Goal: Task Accomplishment & Management: Use online tool/utility

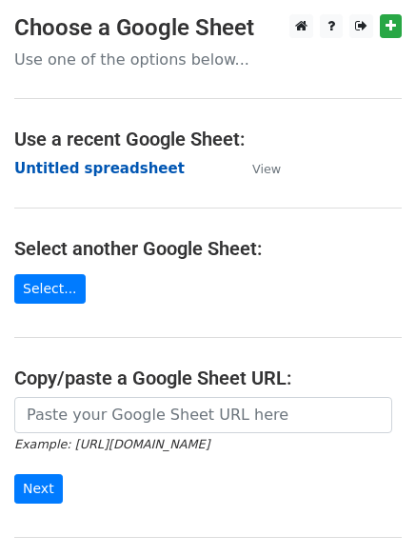
click at [112, 163] on strong "Untitled spreadsheet" at bounding box center [99, 168] width 170 height 17
click at [126, 162] on strong "Untitled spreadsheet" at bounding box center [99, 168] width 170 height 17
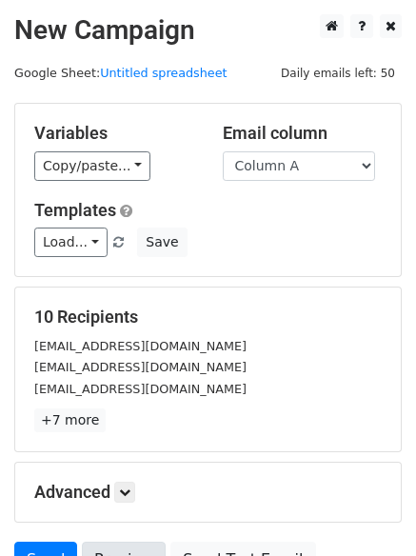
scroll to position [184, 0]
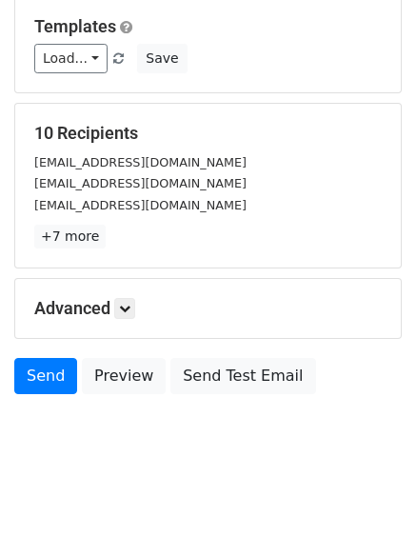
click at [140, 308] on h5 "Advanced" at bounding box center [207, 308] width 347 height 21
click at [130, 310] on icon at bounding box center [124, 308] width 11 height 11
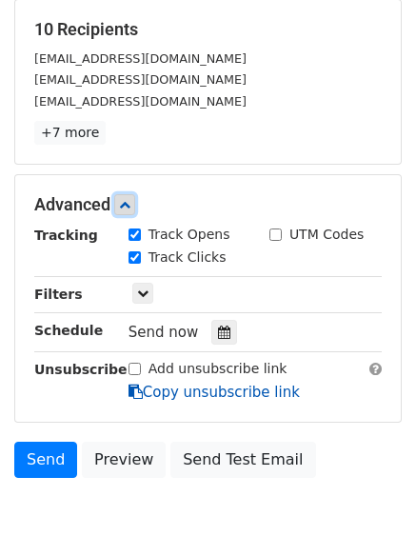
scroll to position [370, 0]
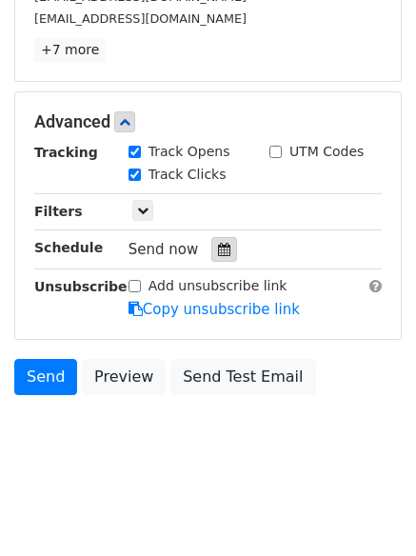
click at [211, 244] on div at bounding box center [224, 249] width 26 height 25
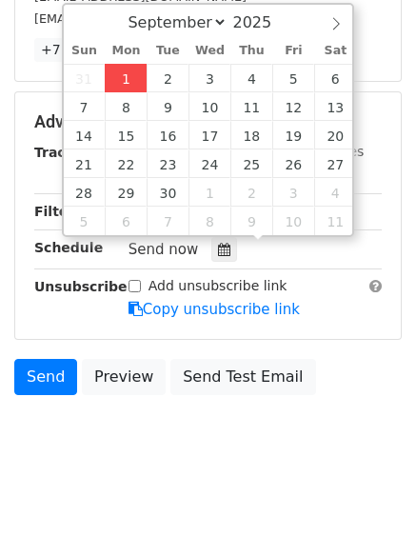
type input "2025-09-01 12:20"
type input "20"
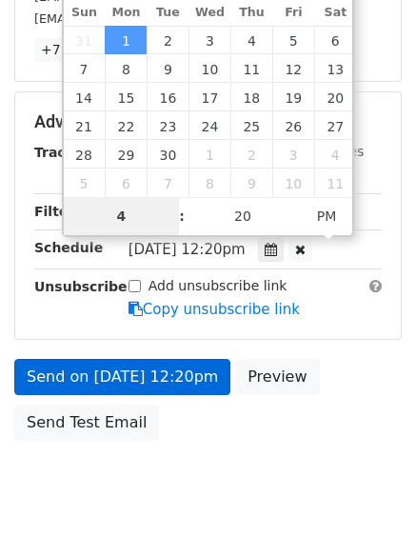
type input "4"
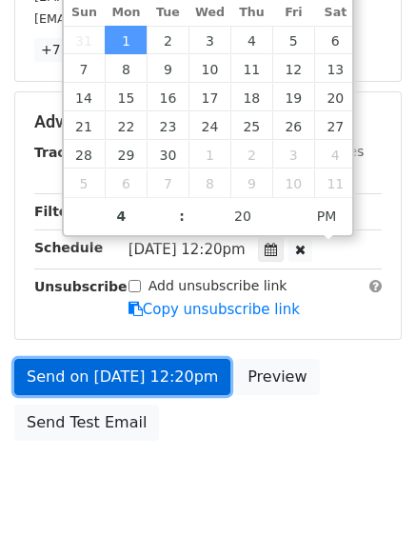
type input "2025-09-01 16:20"
type input "04"
click at [166, 383] on link "Send on Sep 1 at 12:20pm" at bounding box center [122, 377] width 216 height 36
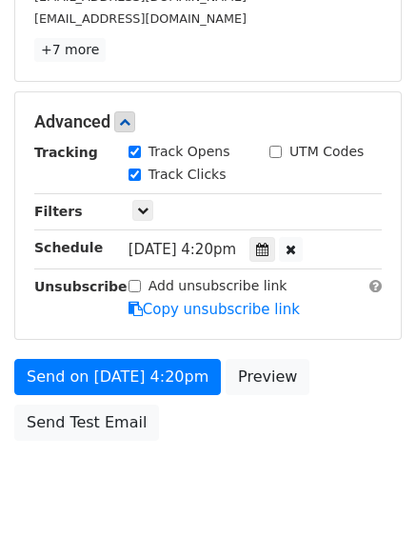
click at [274, 234] on div "Tracking Track Opens UTM Codes Track Clicks Filters Only include spreadsheet ro…" at bounding box center [207, 231] width 347 height 178
click at [275, 249] on div at bounding box center [262, 249] width 26 height 25
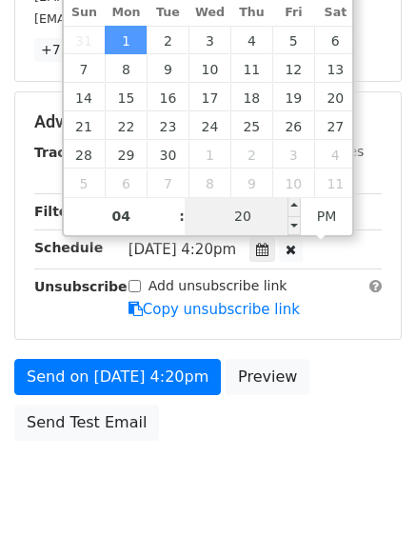
click at [237, 208] on input "20" at bounding box center [243, 216] width 116 height 38
type input "0"
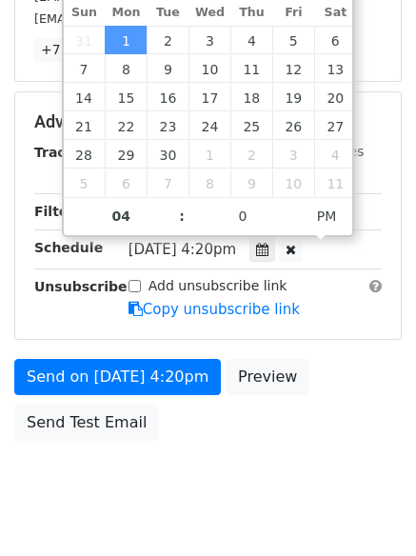
type input "2025-09-01 16:00"
click at [233, 454] on body "New Campaign Daily emails left: 50 Google Sheet: Untitled spreadsheet Variables…" at bounding box center [208, 85] width 416 height 882
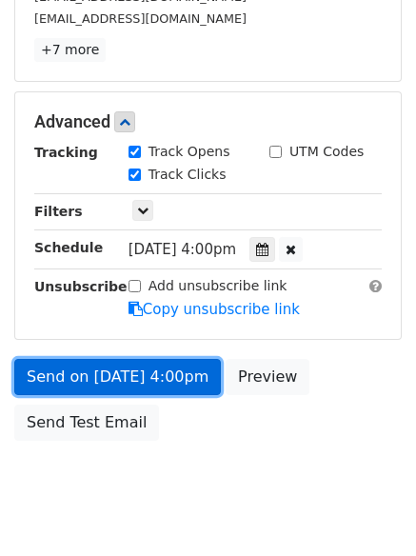
click at [158, 373] on div "Send on Sep 1 at 4:00pm Preview Send Test Email" at bounding box center [208, 404] width 416 height 91
click at [152, 382] on link "Send on Sep 1 at 4:00pm" at bounding box center [117, 377] width 206 height 36
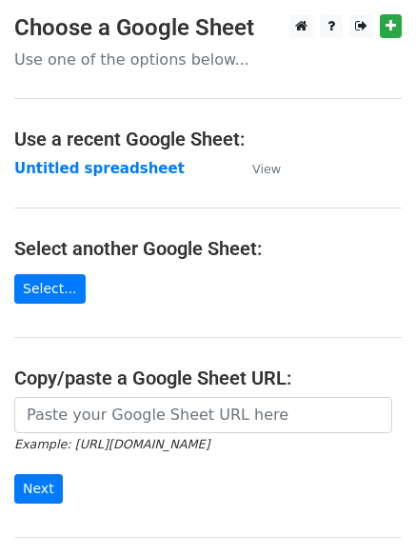
click at [163, 354] on main "Choose a Google Sheet Use one of the options below... Use a recent Google Sheet…" at bounding box center [208, 309] width 416 height 591
click at [103, 166] on strong "Untitled spreadsheet" at bounding box center [99, 168] width 170 height 17
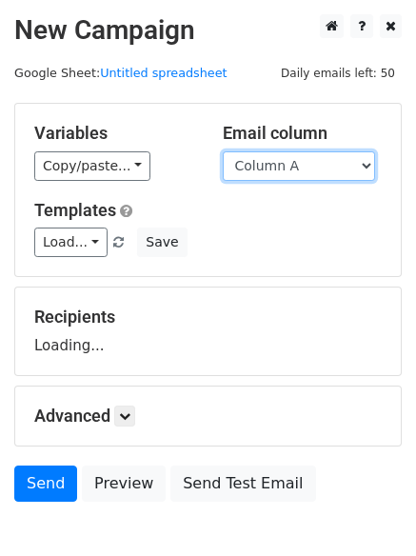
drag, startPoint x: 327, startPoint y: 168, endPoint x: 322, endPoint y: 185, distance: 18.0
click at [327, 168] on select "Column A Column B Column C Column D Column E" at bounding box center [299, 165] width 152 height 29
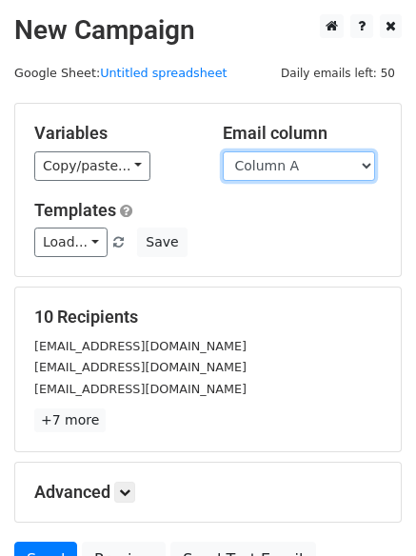
click at [315, 177] on select "Column A Column B Column C Column D Column E" at bounding box center [299, 165] width 152 height 29
select select "Column B"
click at [223, 151] on select "Column A Column B Column C Column D Column E" at bounding box center [299, 165] width 152 height 29
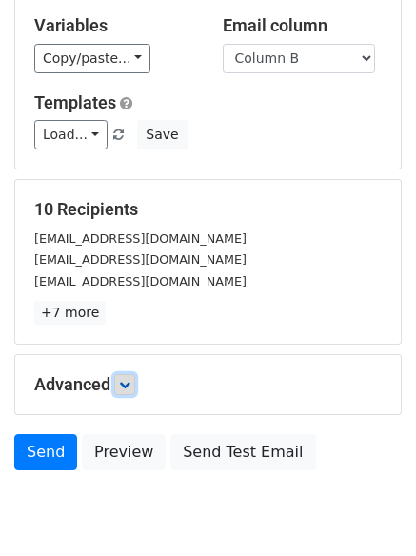
click at [127, 379] on icon at bounding box center [124, 384] width 11 height 11
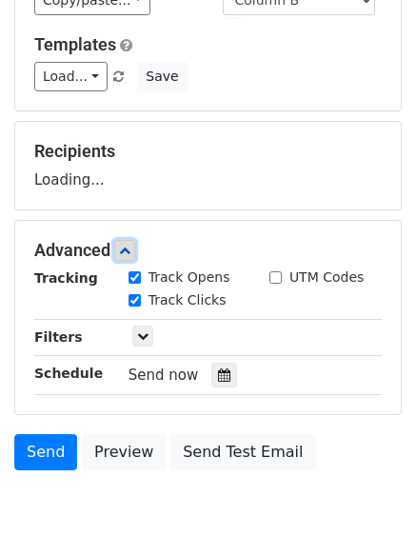
scroll to position [242, 0]
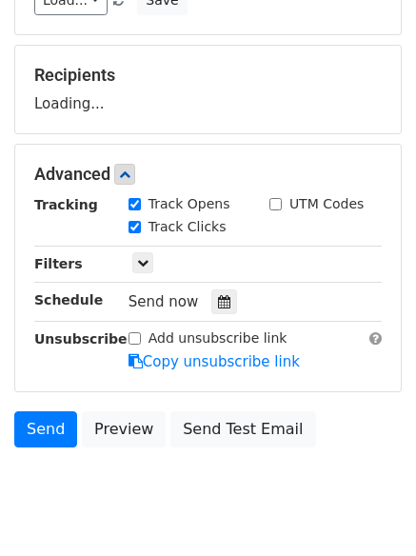
click at [231, 240] on div "Track Clicks" at bounding box center [184, 228] width 141 height 23
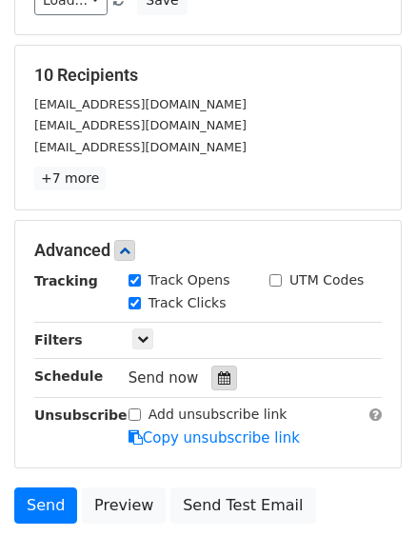
click at [220, 381] on icon at bounding box center [224, 377] width 12 height 13
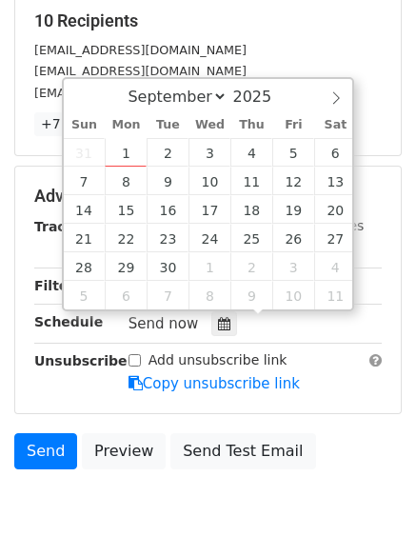
scroll to position [370, 0]
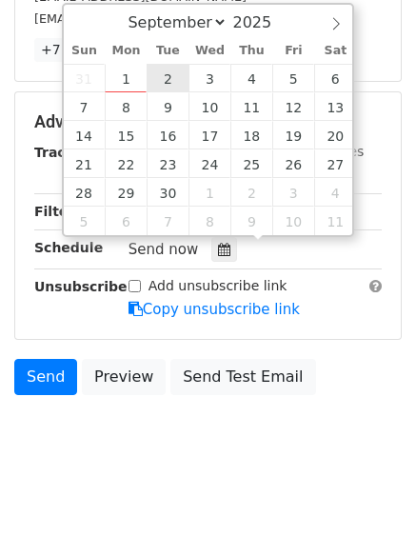
type input "2025-09-02 12:00"
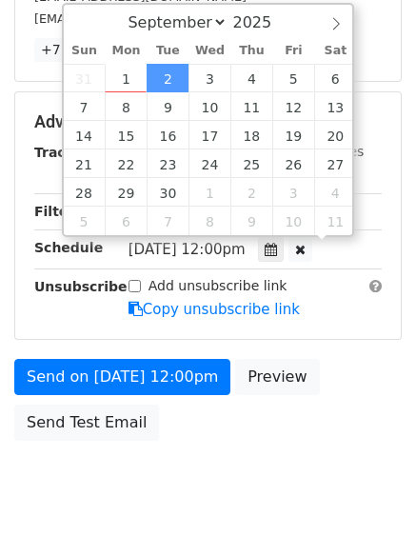
scroll to position [1, 0]
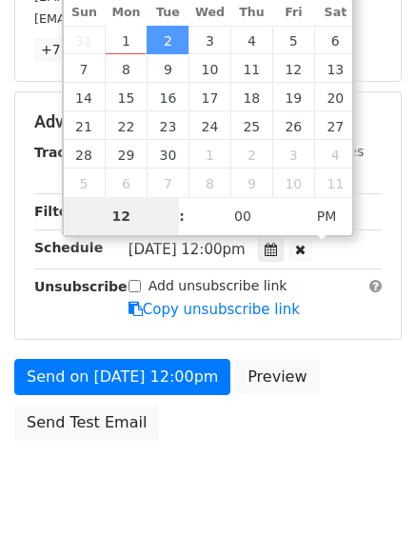
type input "5"
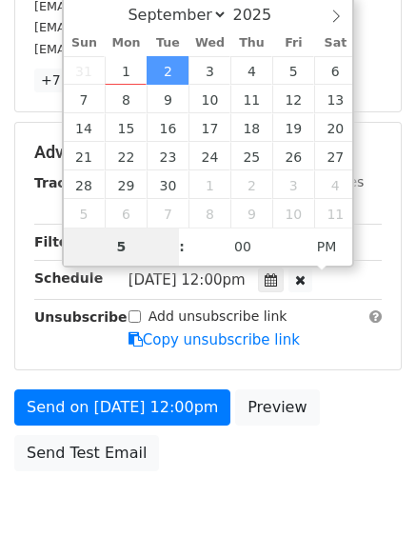
scroll to position [370, 0]
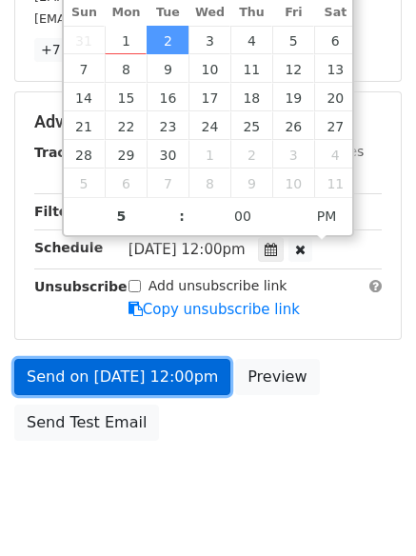
type input "2025-09-02 17:00"
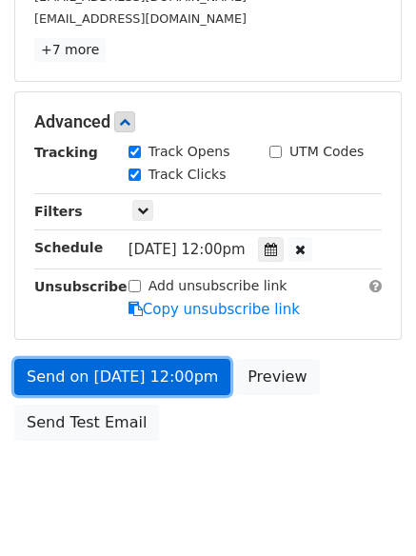
click at [165, 370] on link "Send on Sep 2 at 12:00pm" at bounding box center [122, 377] width 216 height 36
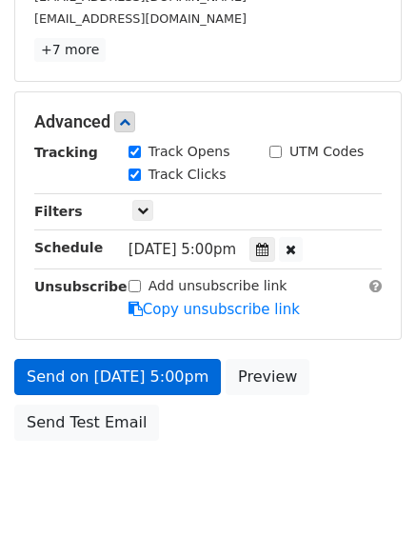
scroll to position [340, 0]
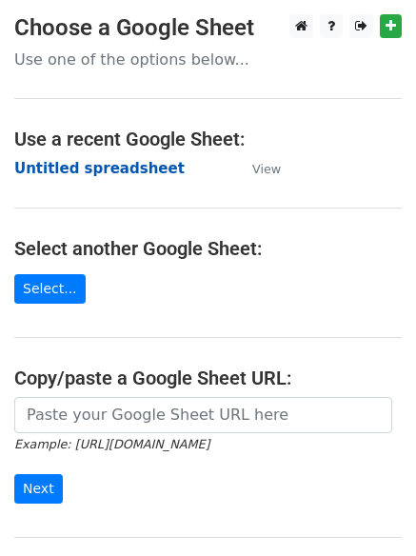
click at [105, 168] on strong "Untitled spreadsheet" at bounding box center [99, 168] width 170 height 17
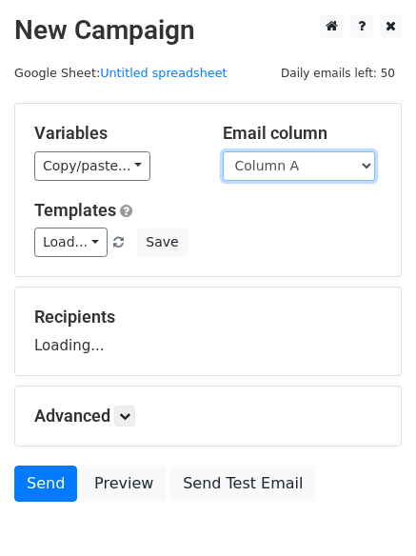
click at [300, 159] on select "Column A Column B Column C Column D Column E" at bounding box center [299, 165] width 152 height 29
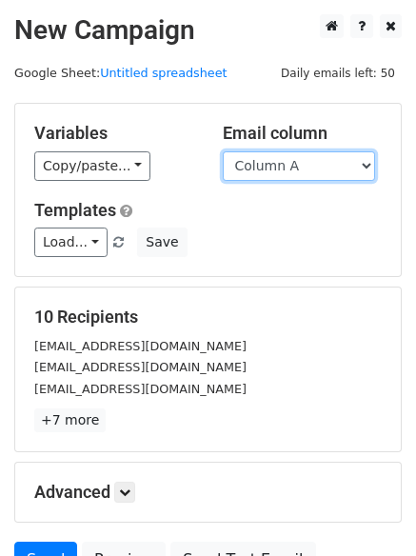
drag, startPoint x: 303, startPoint y: 167, endPoint x: 303, endPoint y: 179, distance: 11.4
click at [303, 167] on select "Column A Column B Column C Column D Column E" at bounding box center [299, 165] width 152 height 29
select select "Column C"
click at [223, 151] on select "Column A Column B Column C Column D Column E" at bounding box center [299, 165] width 152 height 29
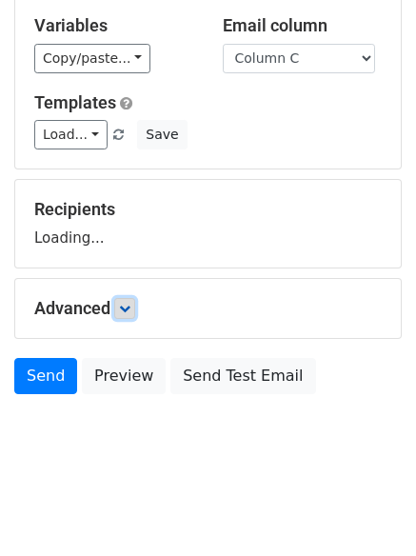
click at [135, 310] on link at bounding box center [124, 308] width 21 height 21
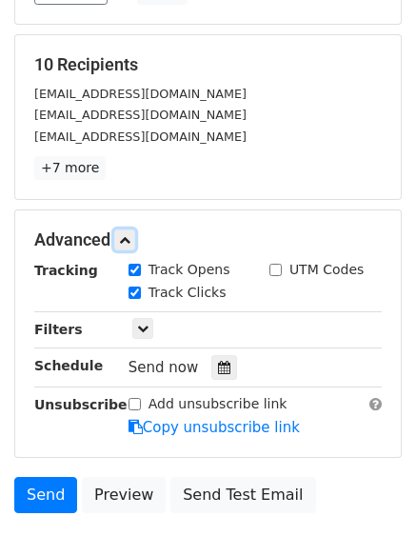
scroll to position [262, 0]
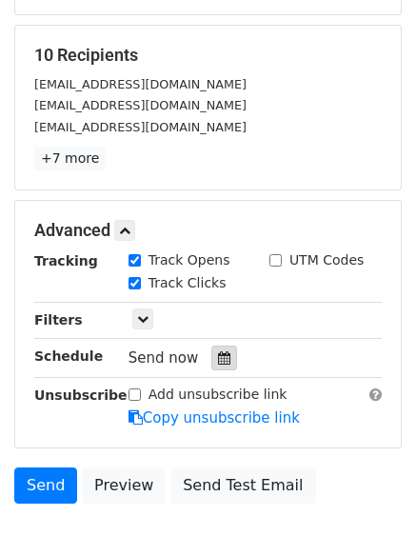
click at [214, 348] on div at bounding box center [224, 357] width 26 height 25
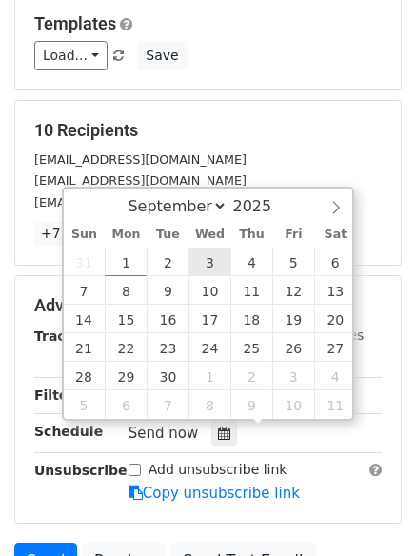
scroll to position [190, 0]
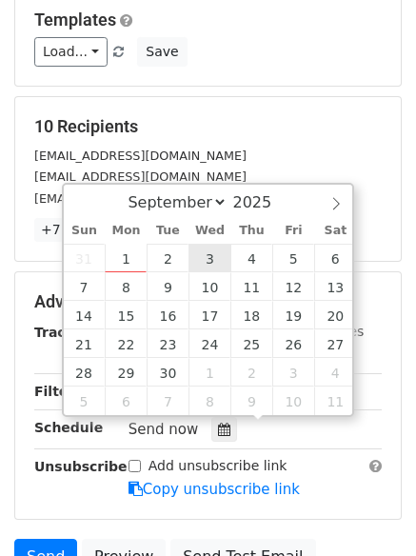
type input "2025-09-03 12:00"
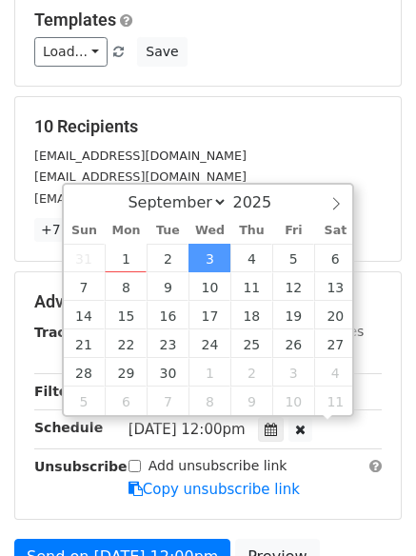
scroll to position [1, 0]
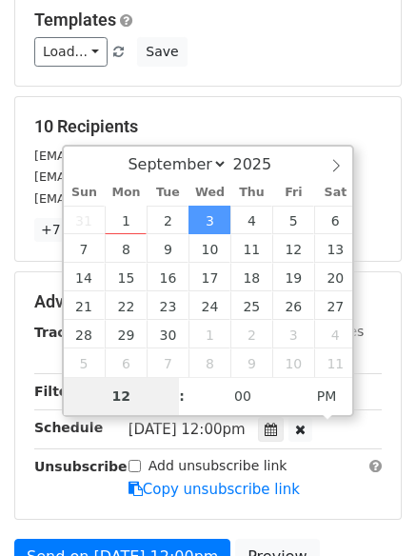
type input "6"
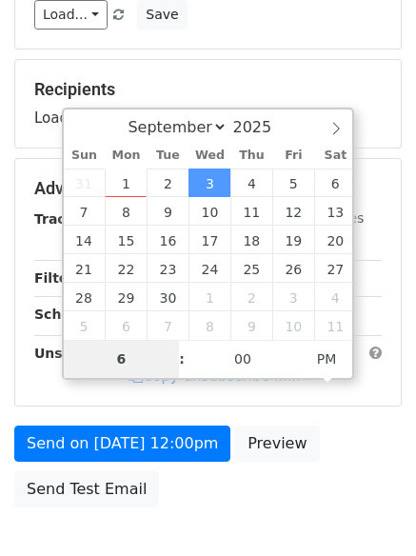
scroll to position [340, 0]
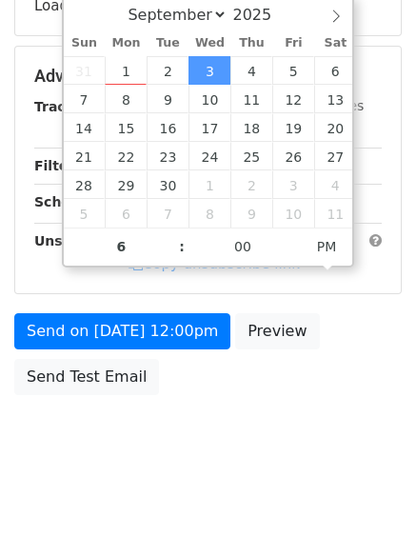
type input "2025-09-03 18:00"
click at [215, 404] on div "Send on Sep 3 at 12:00pm Preview Send Test Email" at bounding box center [208, 358] width 416 height 91
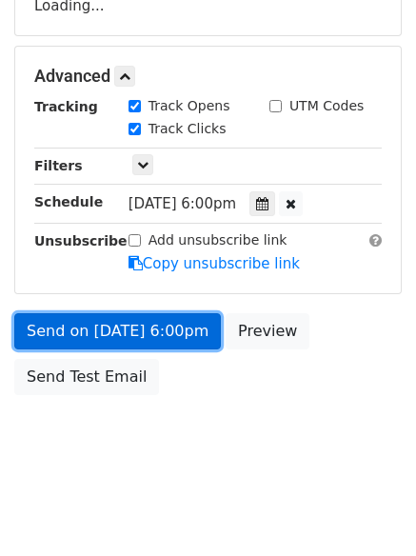
click at [159, 322] on link "Send on Sep 3 at 6:00pm" at bounding box center [117, 331] width 206 height 36
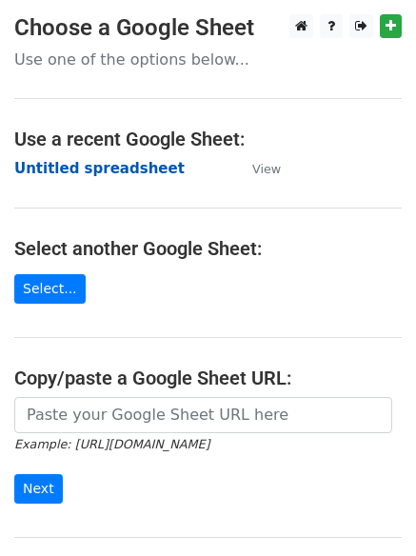
click at [129, 160] on strong "Untitled spreadsheet" at bounding box center [99, 168] width 170 height 17
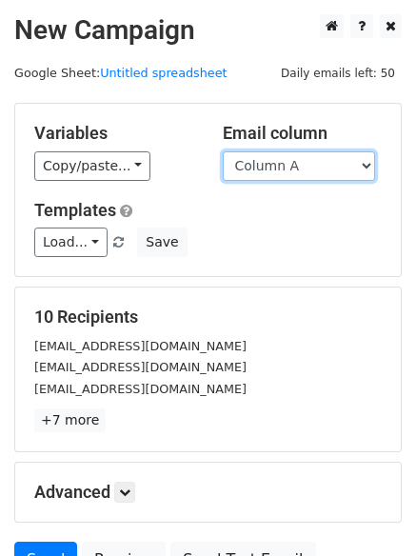
click at [335, 170] on select "Column A Column B Column C Column D Column E" at bounding box center [299, 165] width 152 height 29
click at [317, 162] on select "Column A Column B Column C Column D Column E" at bounding box center [299, 165] width 152 height 29
select select "Column D"
click at [223, 151] on select "Column A Column B Column C Column D Column E" at bounding box center [299, 165] width 152 height 29
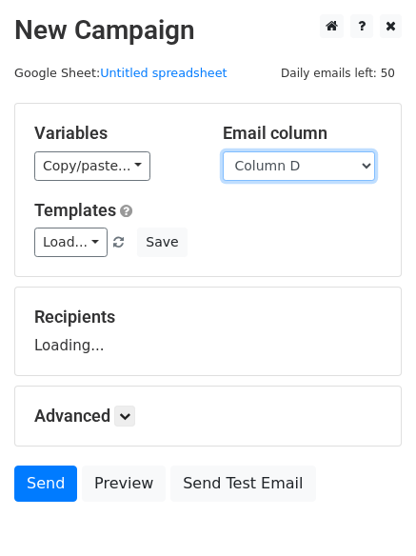
scroll to position [107, 0]
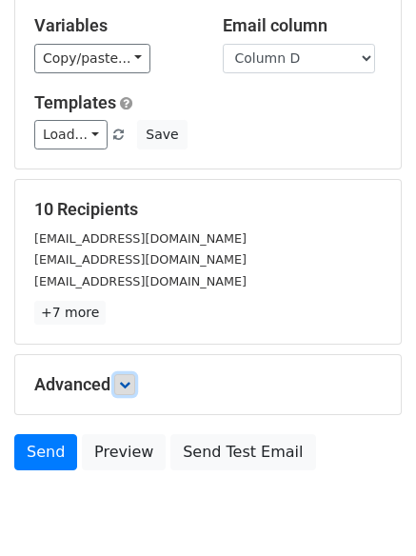
click at [124, 374] on link at bounding box center [124, 384] width 21 height 21
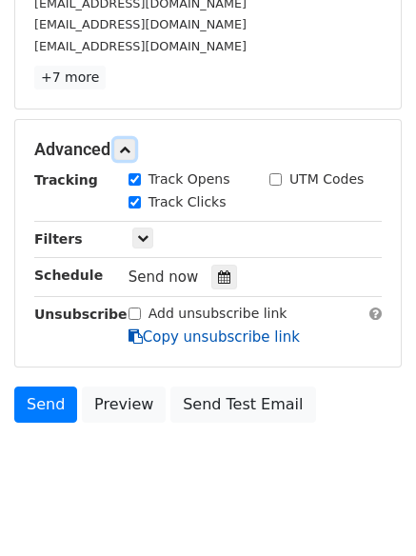
scroll to position [356, 0]
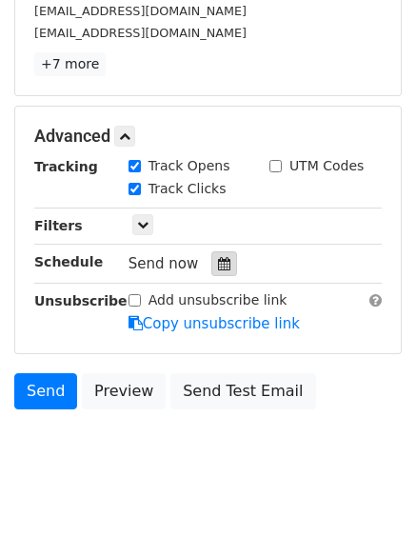
click at [221, 264] on icon at bounding box center [224, 263] width 12 height 13
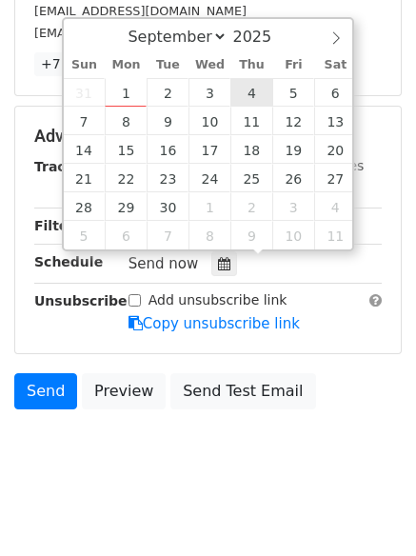
type input "[DATE] 12:00"
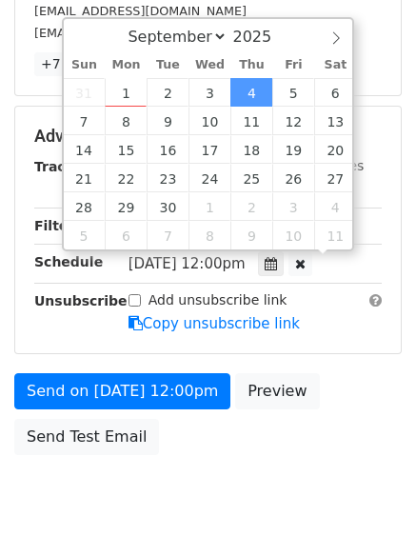
scroll to position [1, 0]
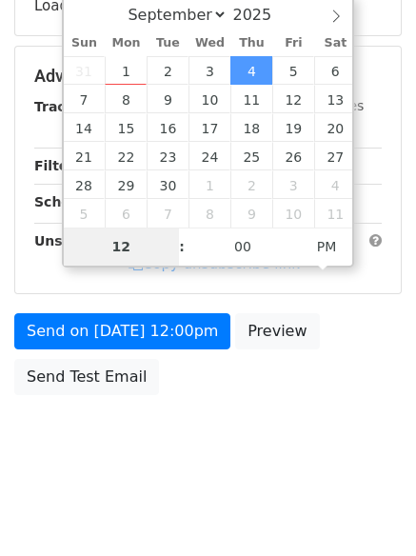
type input "7"
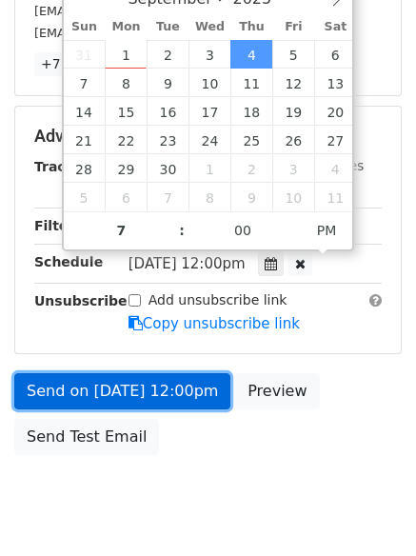
type input "2025-09-04 19:00"
click at [187, 403] on link "Send on Sep 4 at 12:00pm" at bounding box center [122, 391] width 216 height 36
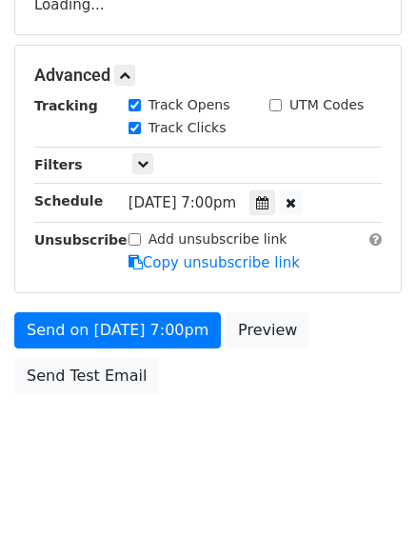
scroll to position [340, 0]
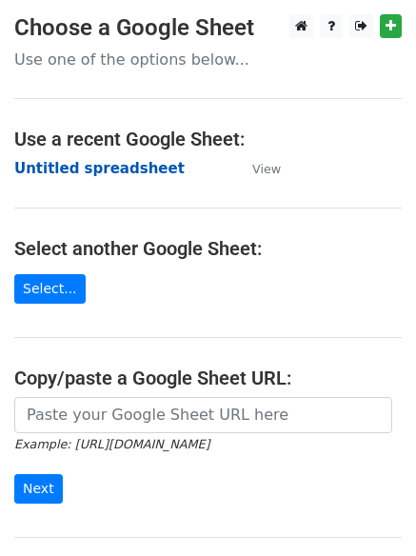
click at [124, 169] on strong "Untitled spreadsheet" at bounding box center [99, 168] width 170 height 17
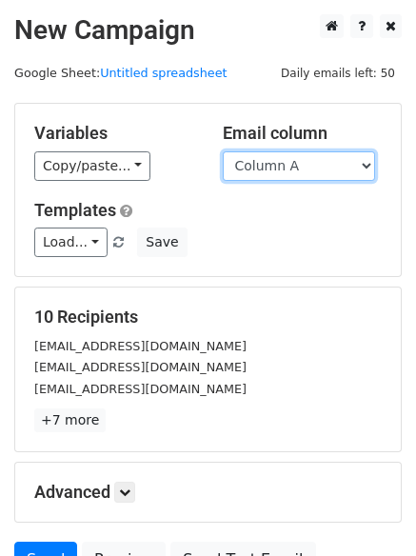
drag, startPoint x: 0, startPoint y: 0, endPoint x: 304, endPoint y: 180, distance: 353.5
click at [304, 180] on select "Column A Column B Column C Column D Column E" at bounding box center [299, 165] width 152 height 29
select select "Column E"
click at [223, 151] on select "Column A Column B Column C Column D Column E" at bounding box center [299, 165] width 152 height 29
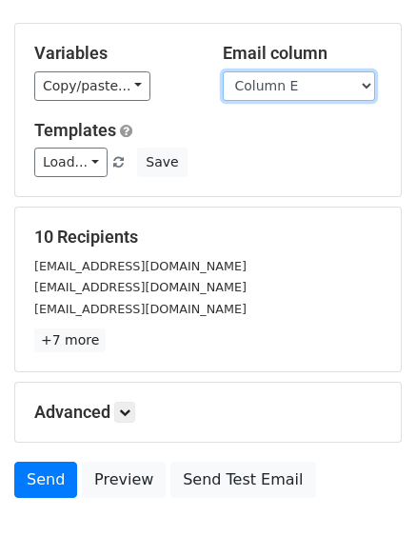
scroll to position [184, 0]
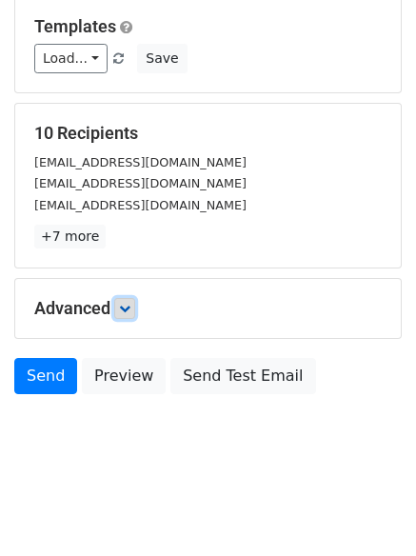
click at [126, 311] on icon at bounding box center [124, 308] width 11 height 11
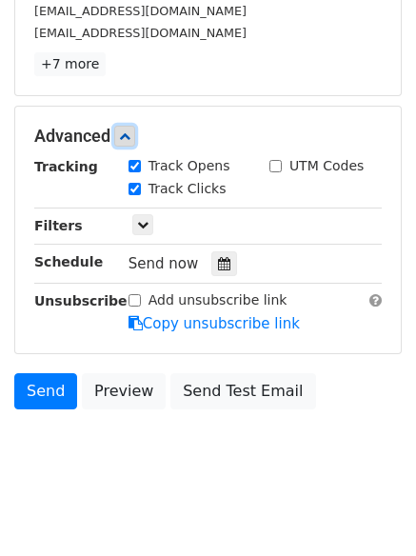
scroll to position [370, 0]
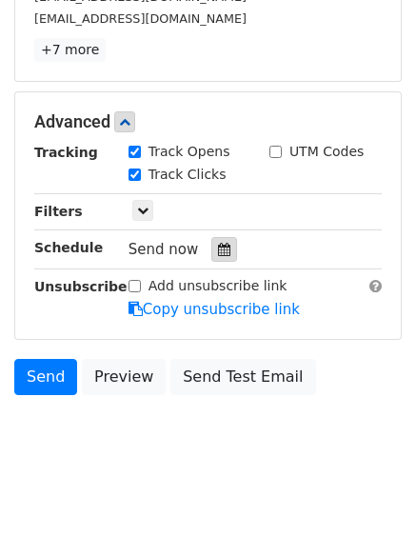
click at [218, 245] on icon at bounding box center [224, 249] width 12 height 13
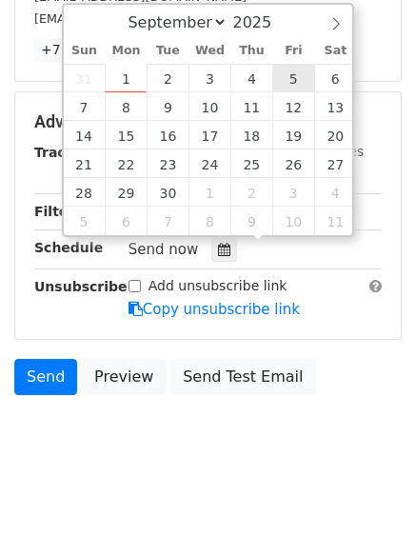
type input "[DATE] 12:00"
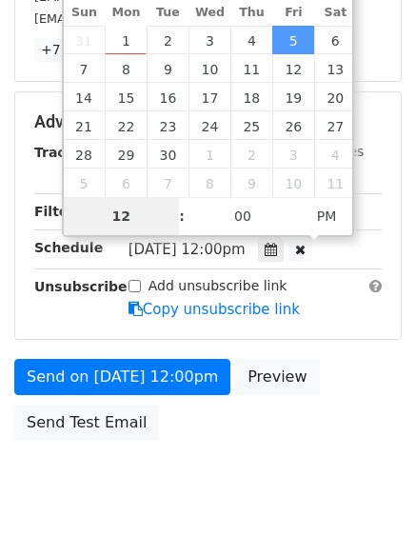
type input "8"
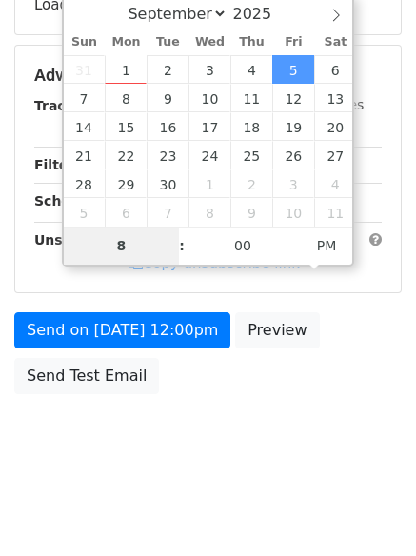
scroll to position [340, 0]
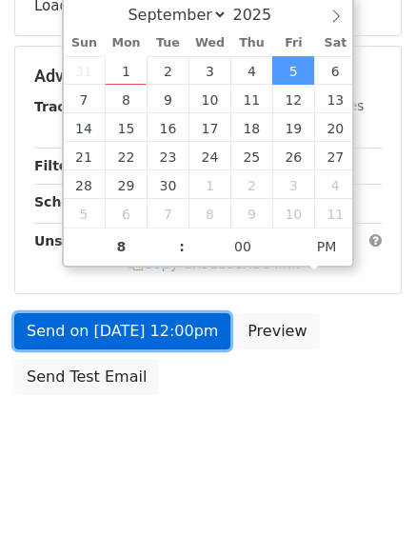
type input "[DATE] 20:00"
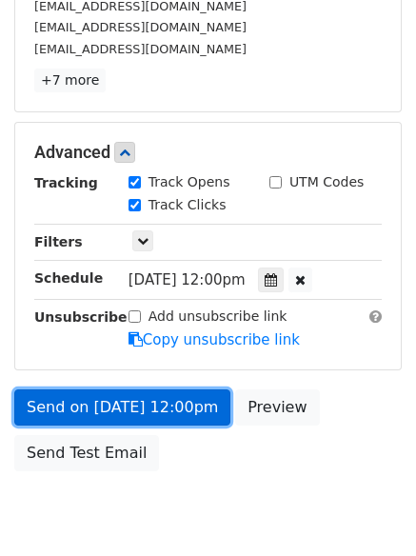
click at [178, 324] on form "Variables Copy/paste... {{Column A}} {{Column B}} {{Column C}} {{Column D}} {{C…" at bounding box center [207, 121] width 387 height 717
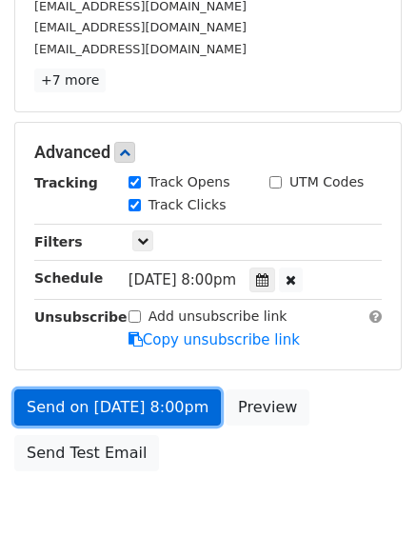
click at [137, 401] on link "Send on [DATE] 8:00pm" at bounding box center [117, 407] width 206 height 36
